Goal: Use online tool/utility: Utilize a website feature to perform a specific function

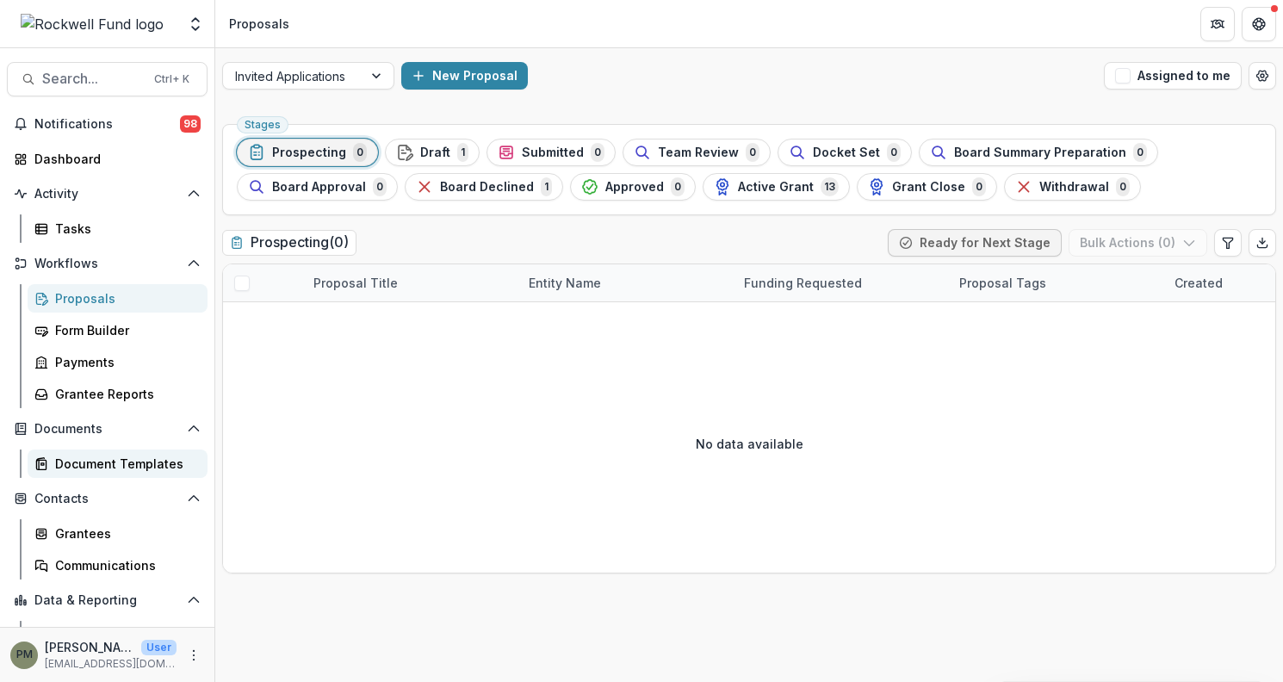
click at [88, 458] on div "Document Templates" at bounding box center [124, 464] width 139 height 18
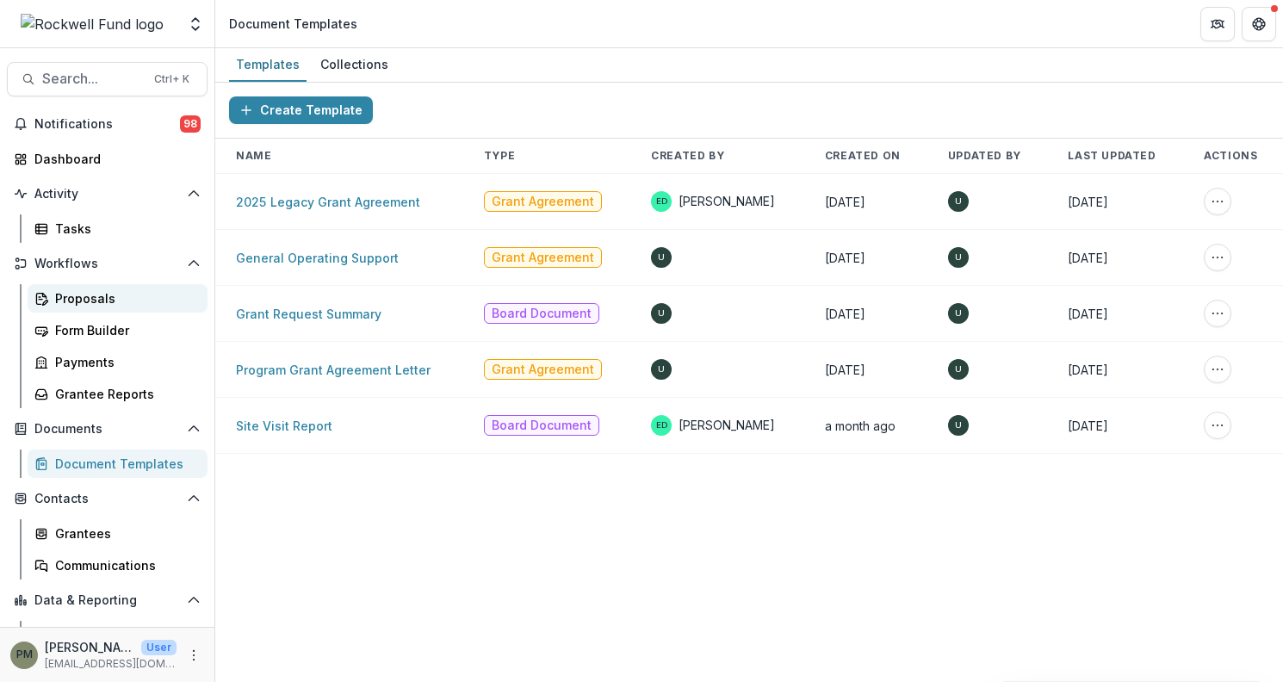
click at [125, 305] on div "Proposals" at bounding box center [124, 298] width 139 height 18
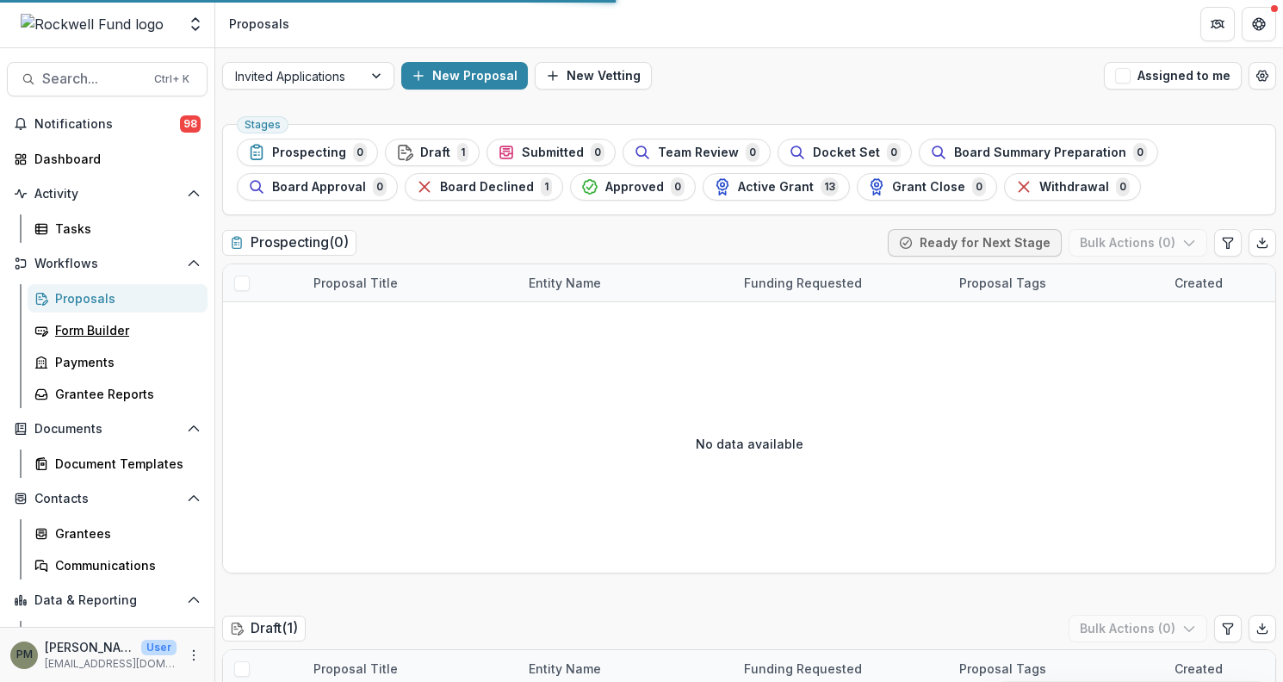
click at [107, 331] on div "Form Builder" at bounding box center [124, 330] width 139 height 18
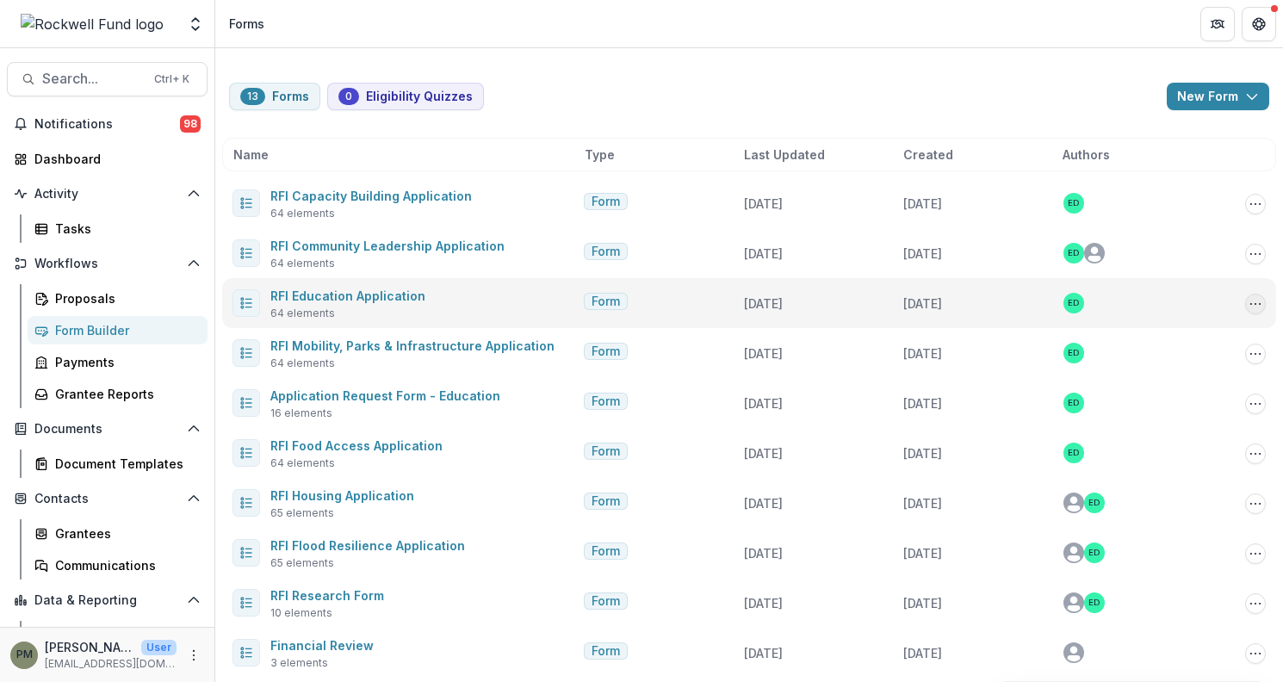
click at [1248, 299] on icon "Options" at bounding box center [1255, 304] width 14 height 14
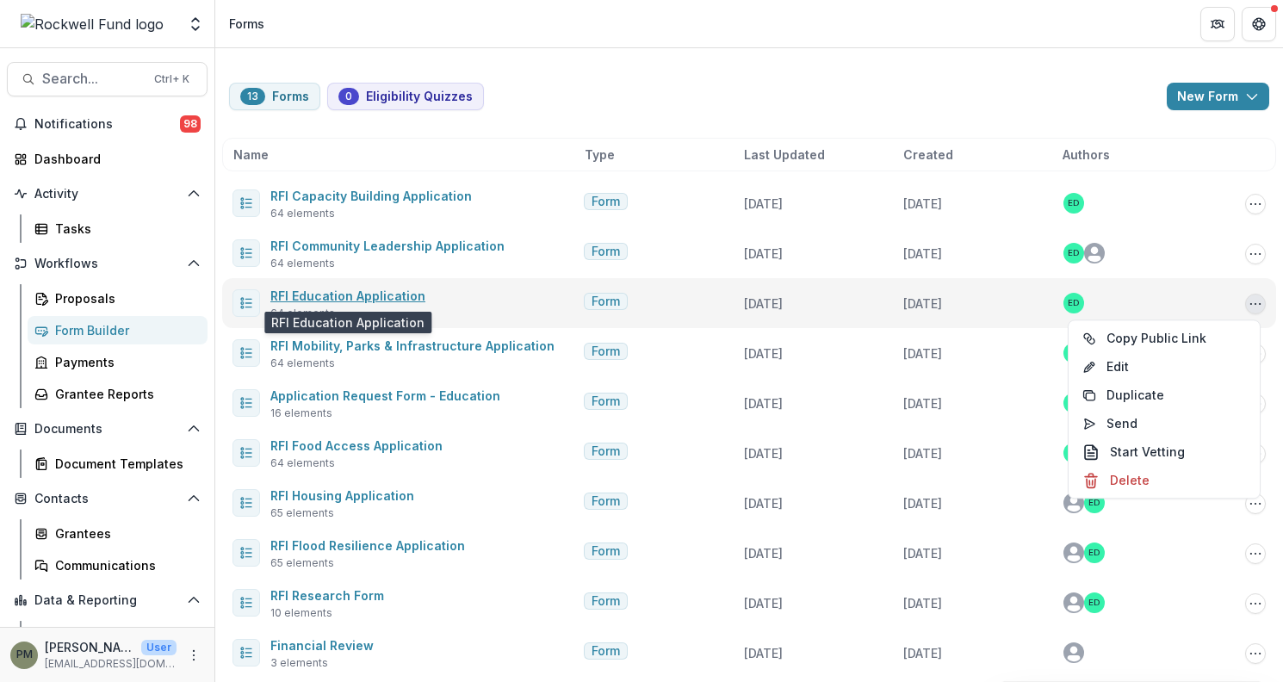
click at [374, 298] on link "RFI Education Application" at bounding box center [347, 295] width 155 height 15
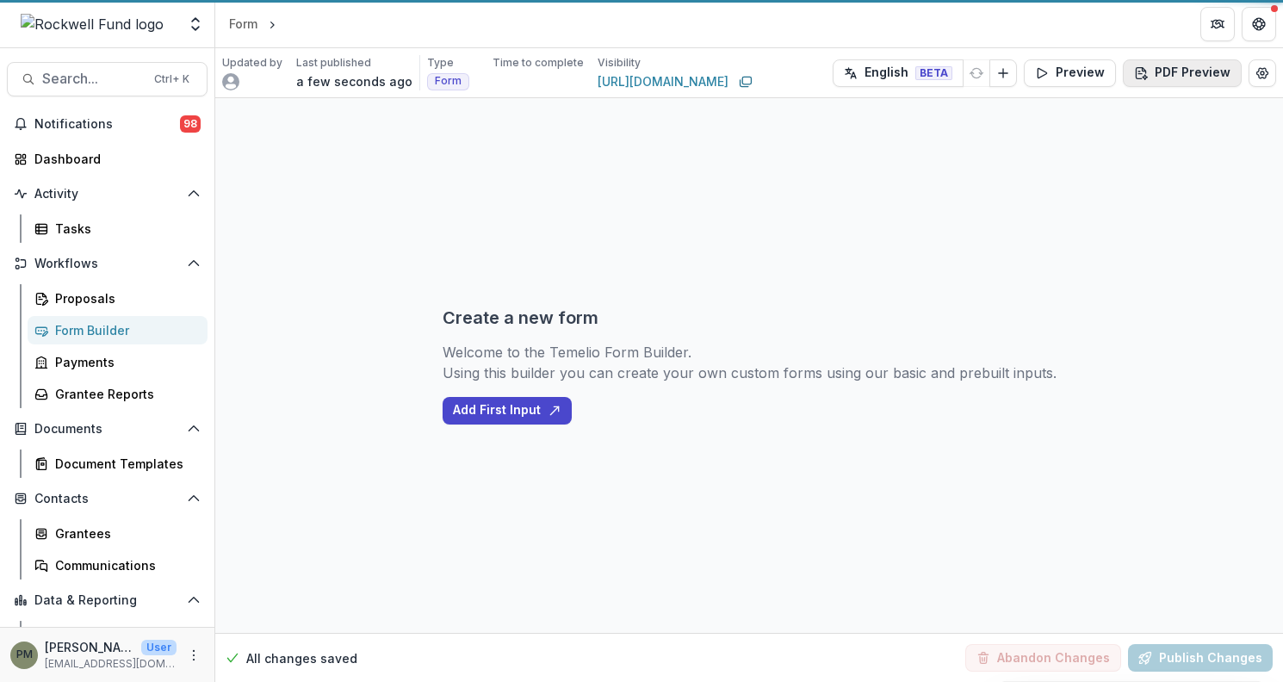
click at [1146, 70] on icon "button" at bounding box center [1144, 68] width 3 height 3
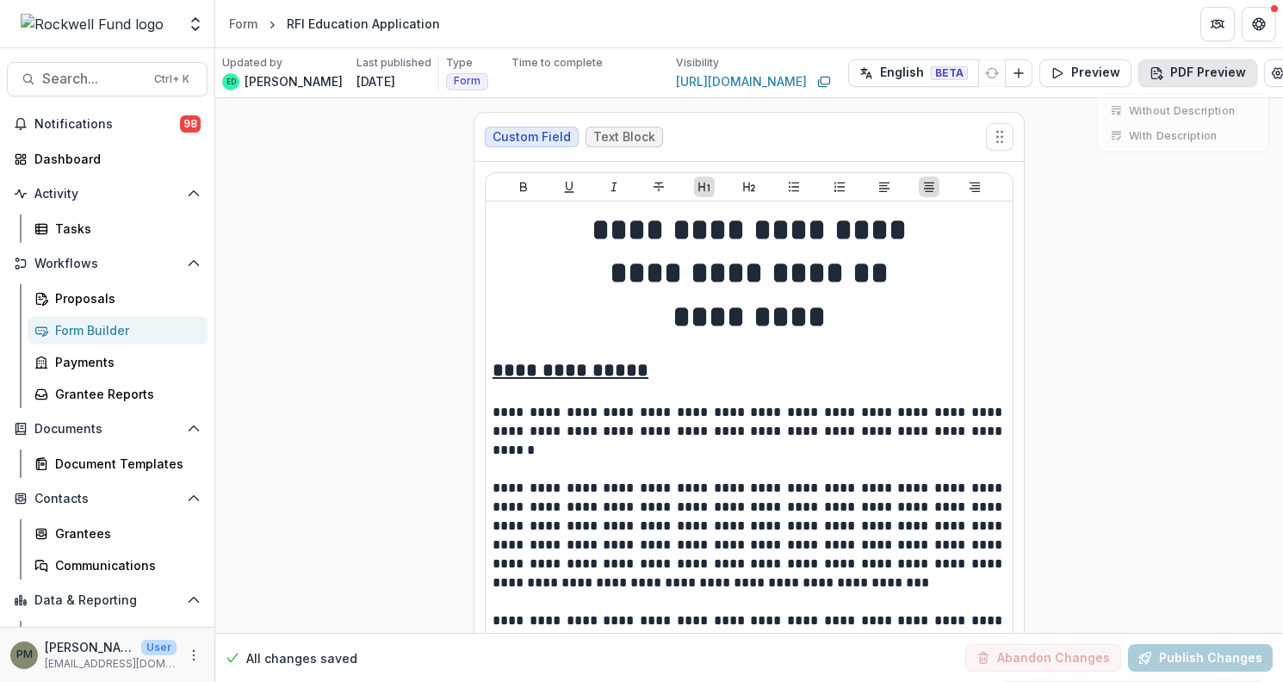
click at [1161, 70] on icon "button" at bounding box center [1159, 68] width 3 height 3
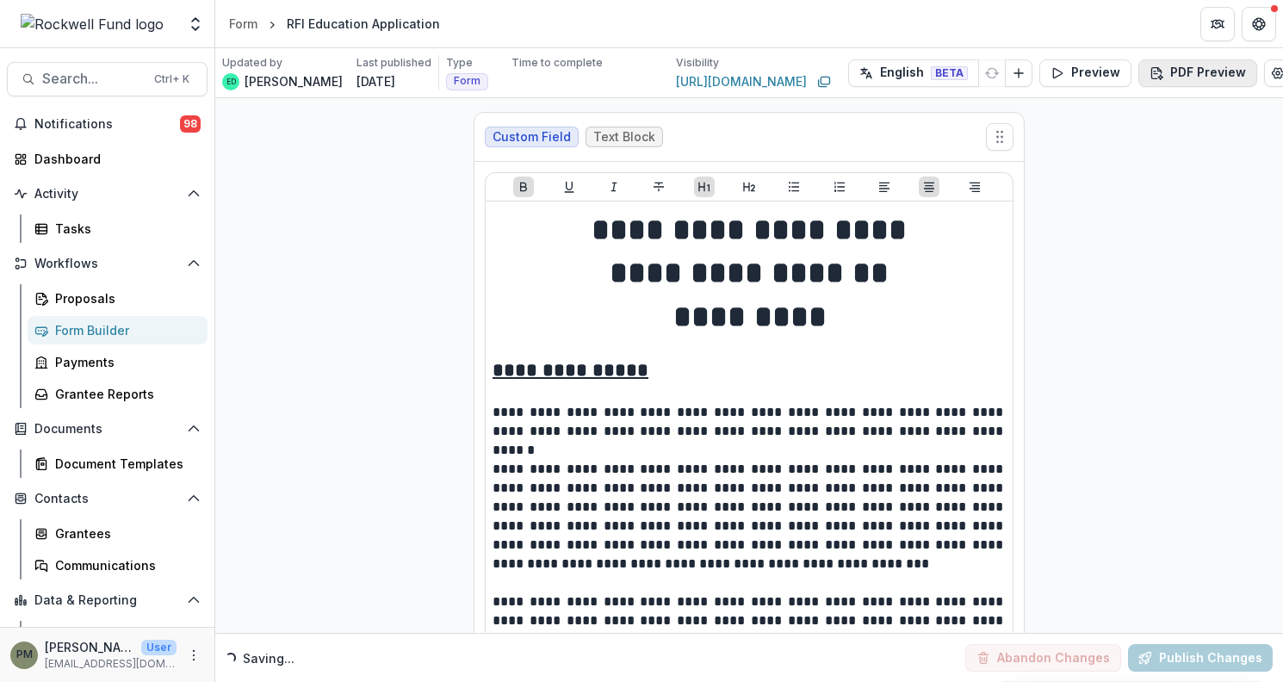
click at [1180, 71] on button "PDF Preview" at bounding box center [1197, 73] width 119 height 28
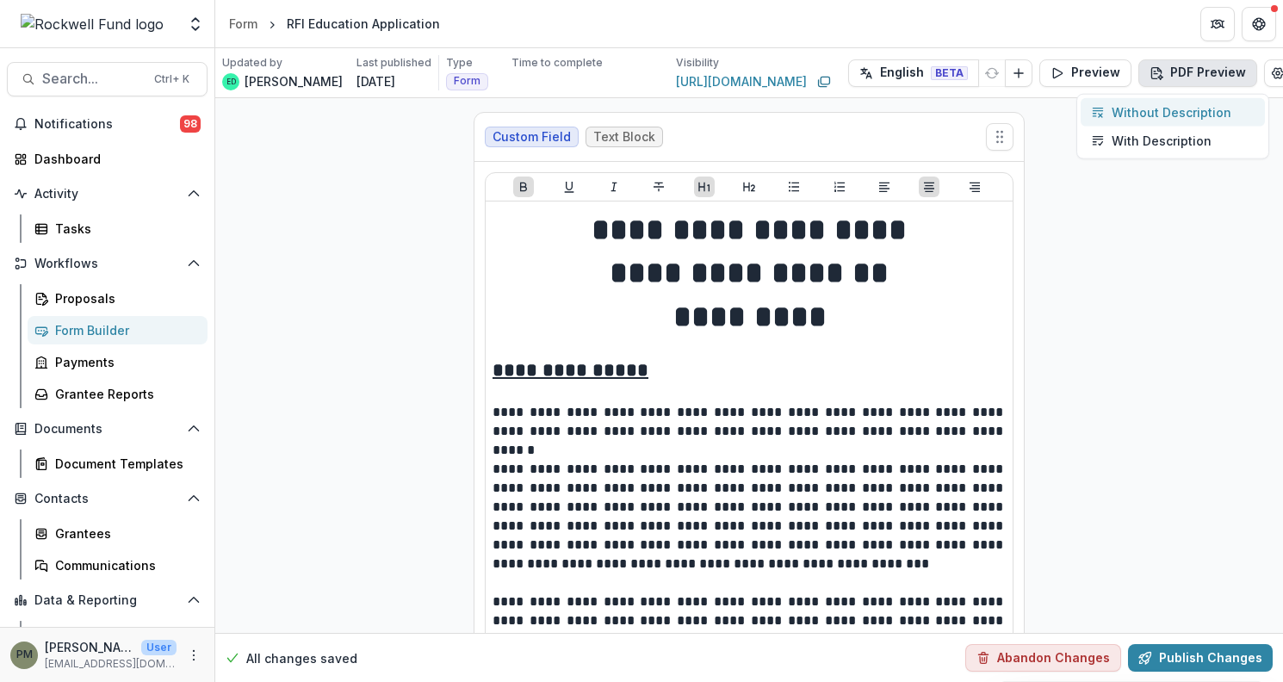
click at [1143, 117] on p "Without Description" at bounding box center [1172, 112] width 120 height 18
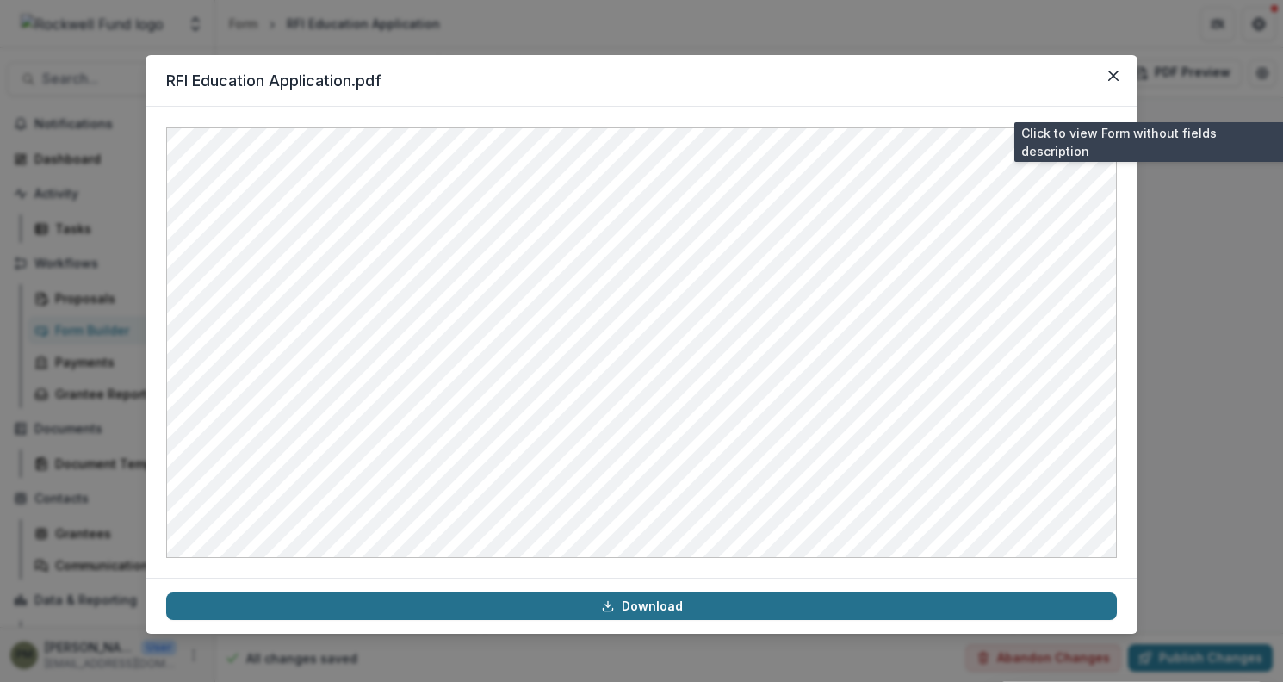
click at [605, 604] on icon at bounding box center [608, 606] width 14 height 14
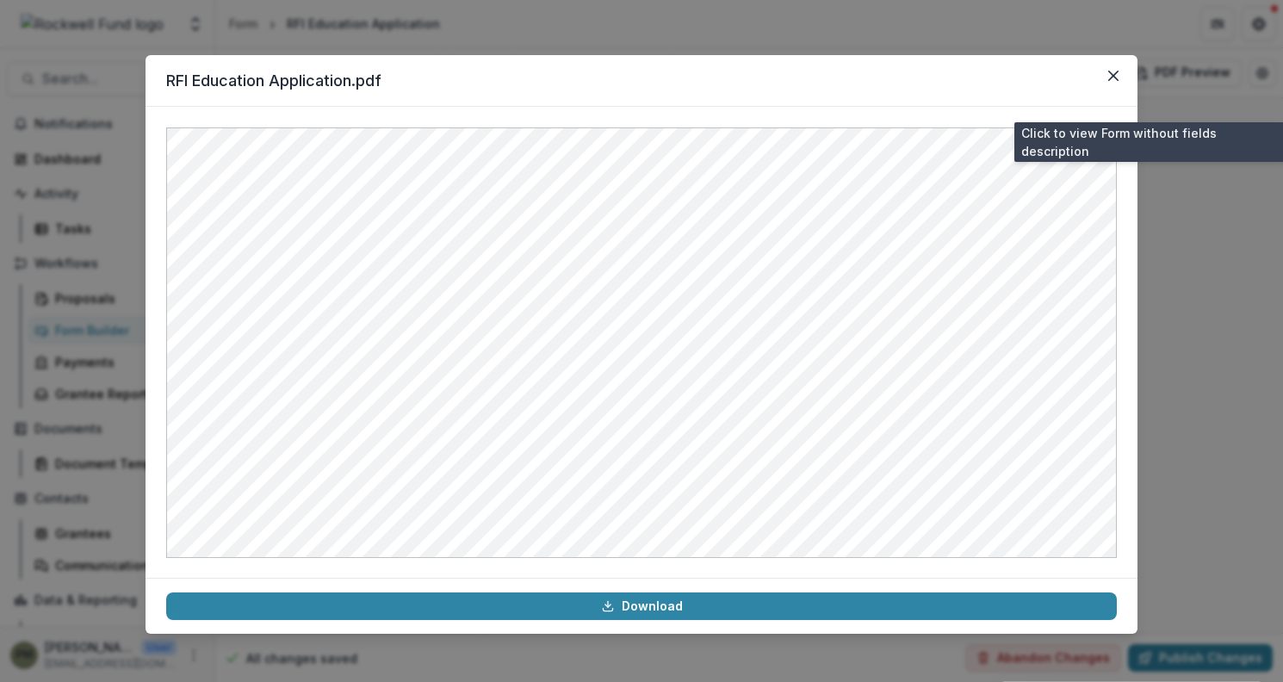
click at [1101, 108] on div at bounding box center [642, 342] width 992 height 471
